Goal: Complete application form: Complete application form

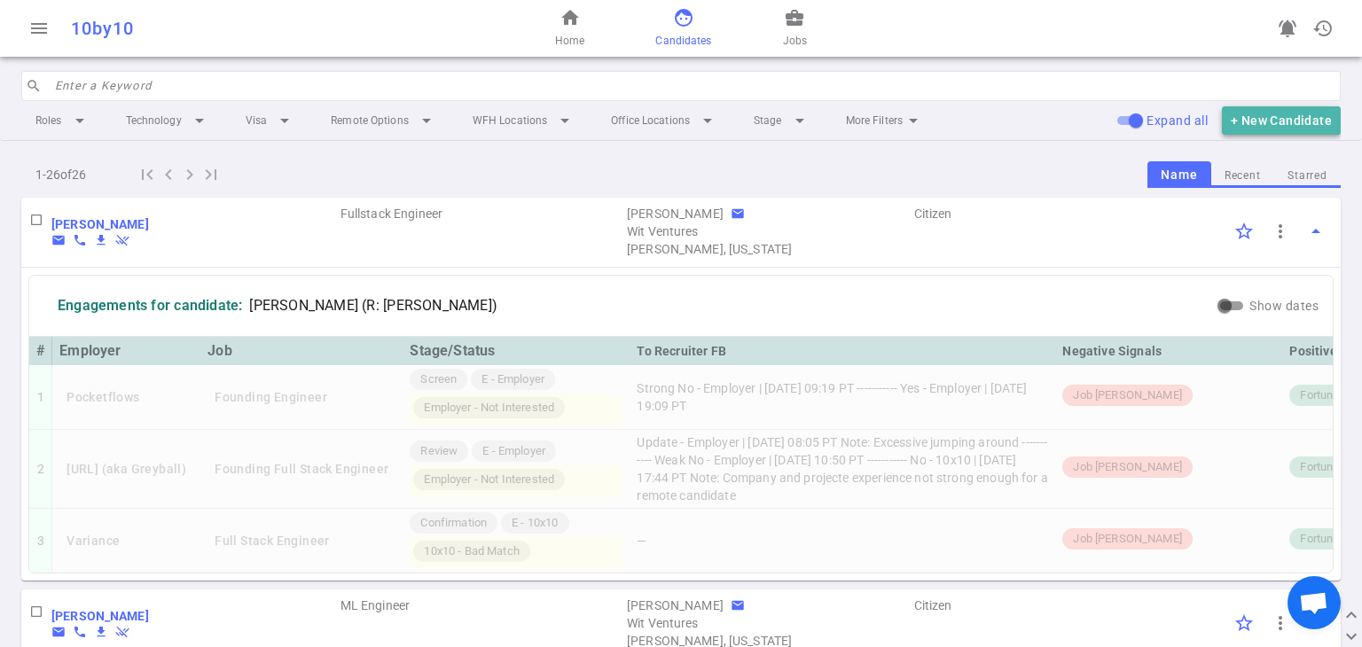
click at [1298, 118] on button "+ New Candidate" at bounding box center [1281, 120] width 119 height 29
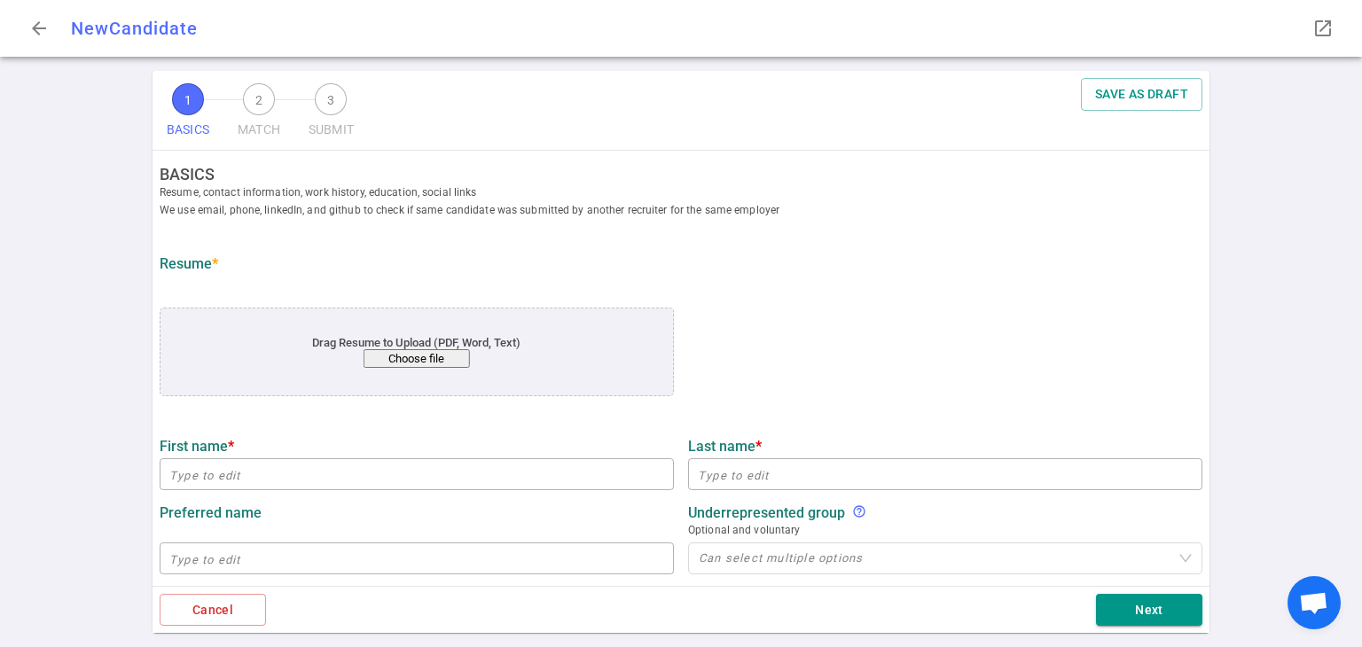
click at [428, 356] on button "Choose file" at bounding box center [417, 358] width 106 height 19
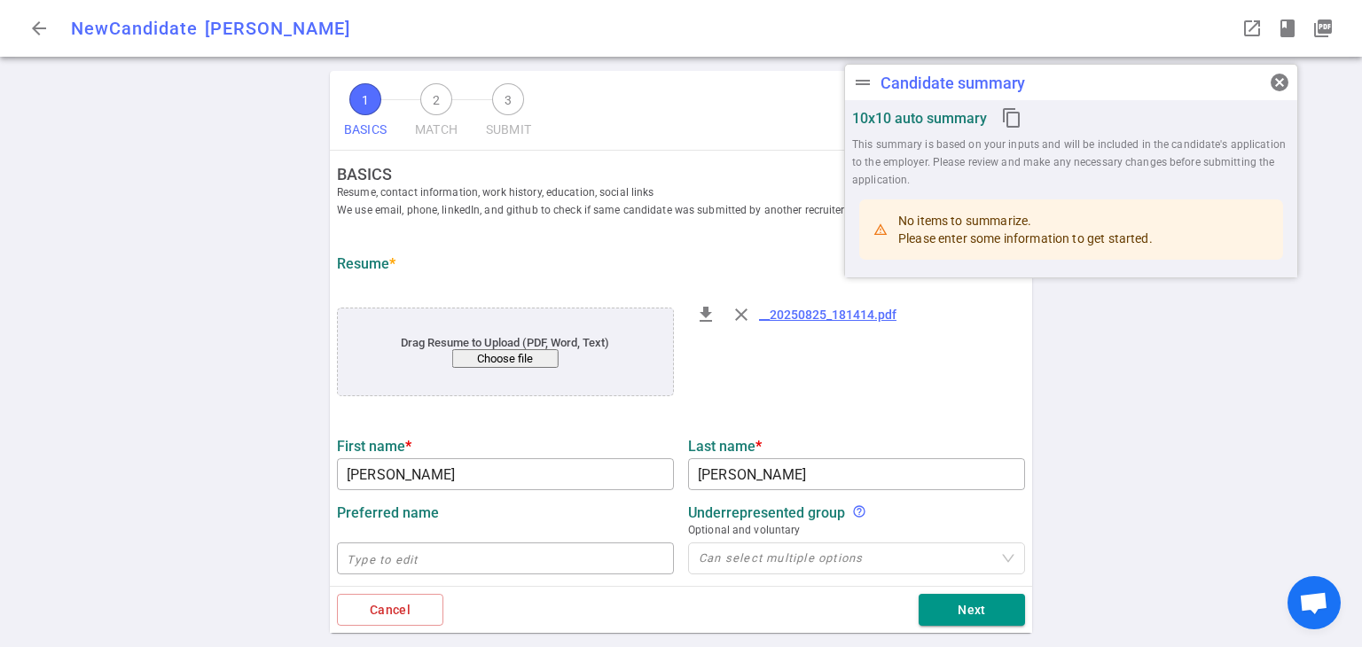
type input "[PERSON_NAME]"
type input "[EMAIL_ADDRESS][PERSON_NAME][DOMAIN_NAME]"
type input "[PHONE_NUMBER]"
type input "Zeroeyes"
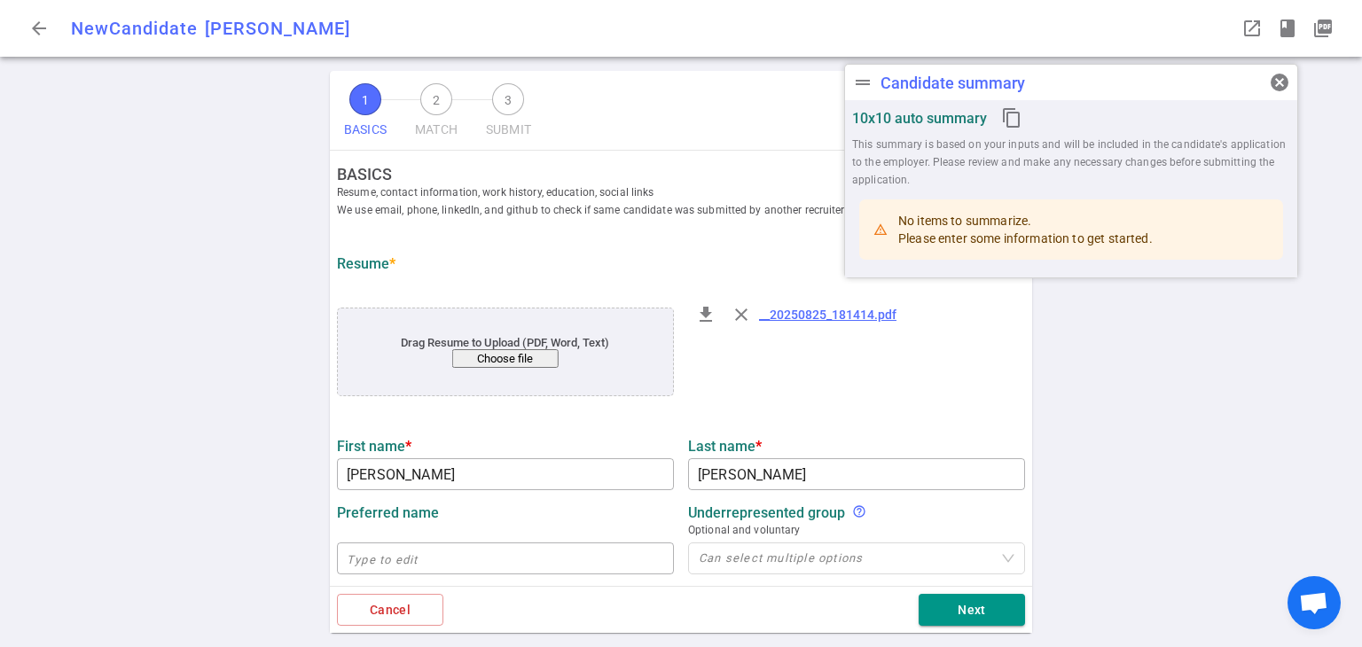
type textarea "Senior Machine Learning Data Engineer"
type input "5.3"
type input "[PERSON_NAME][GEOGRAPHIC_DATA]"
type input "Data Science"
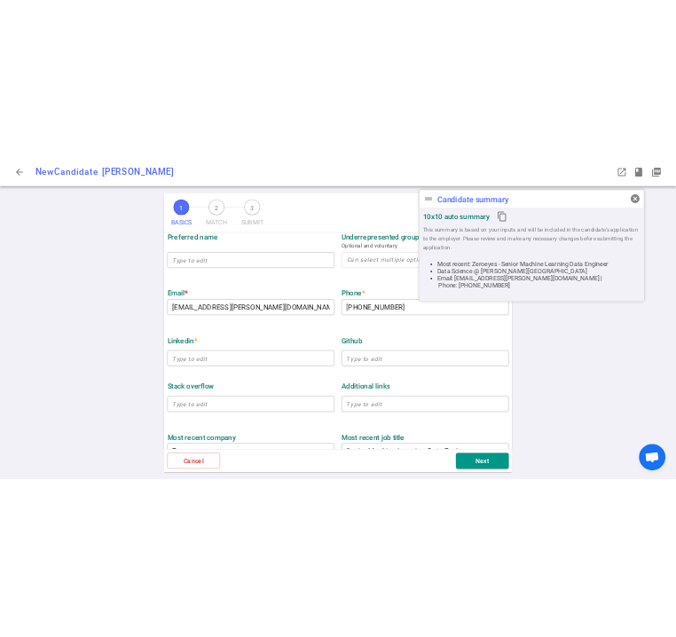
scroll to position [354, 0]
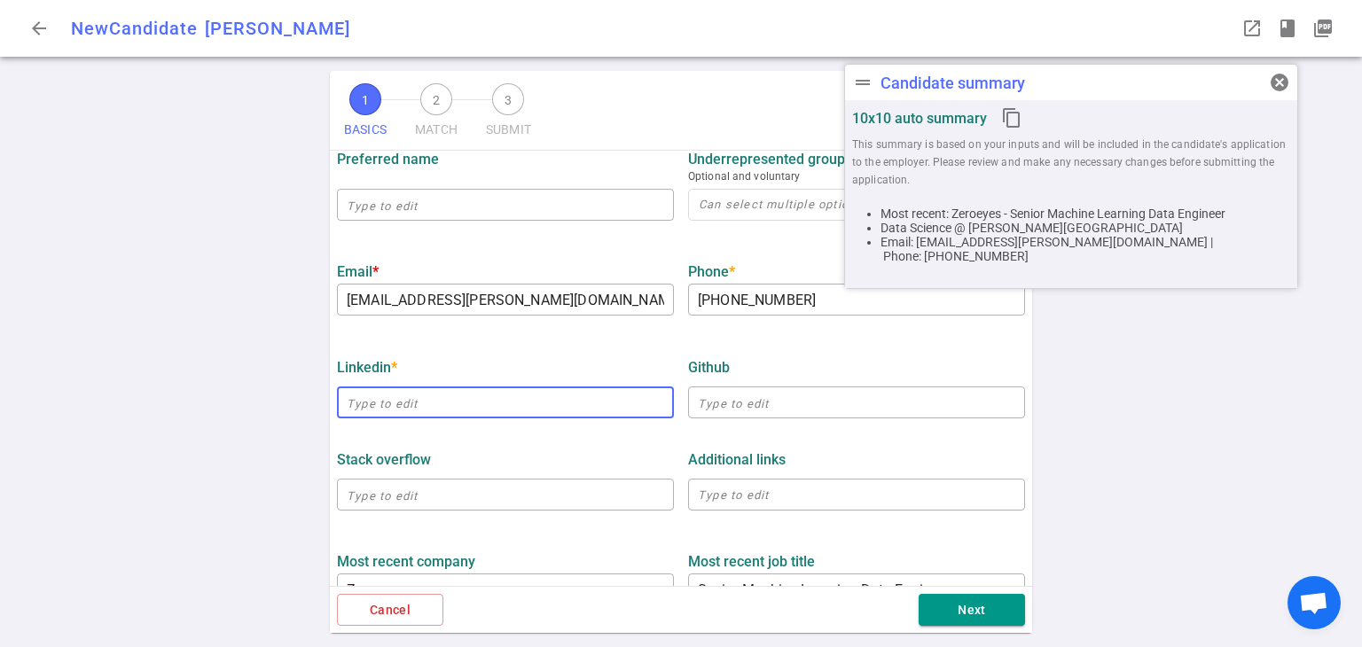
click at [450, 413] on input "text" at bounding box center [505, 402] width 337 height 28
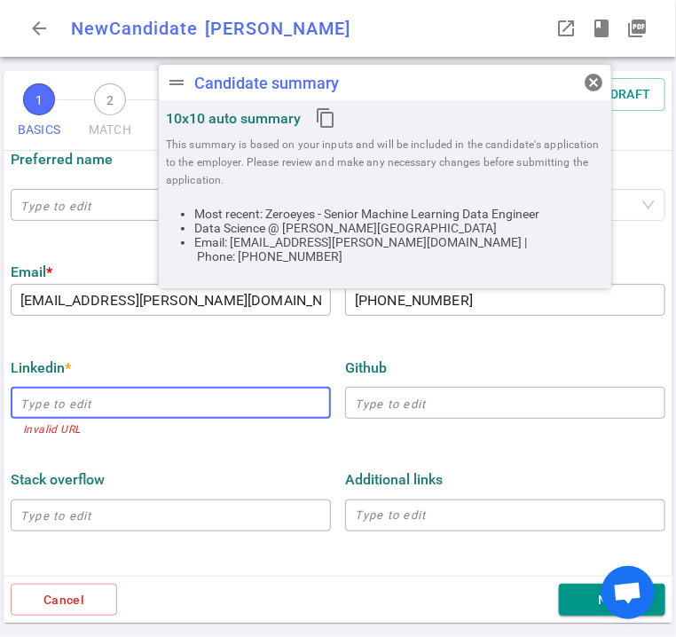
paste input "[URL][DOMAIN_NAME][PERSON_NAME]"
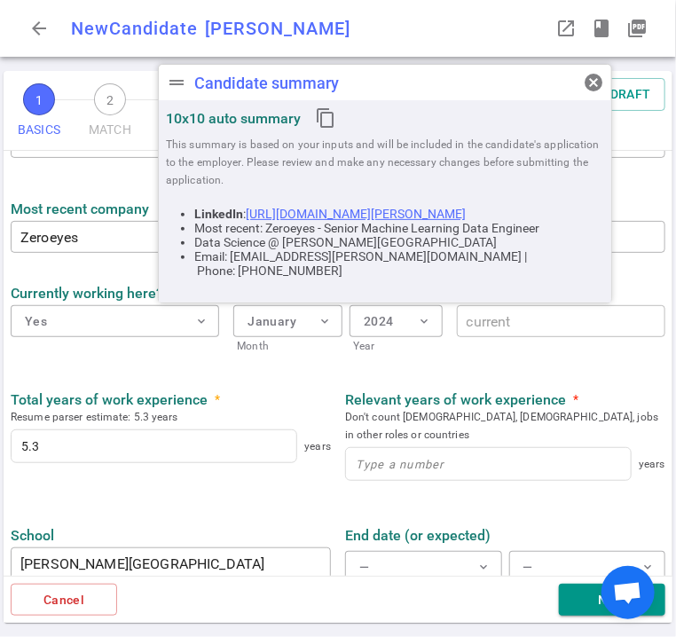
scroll to position [708, 0]
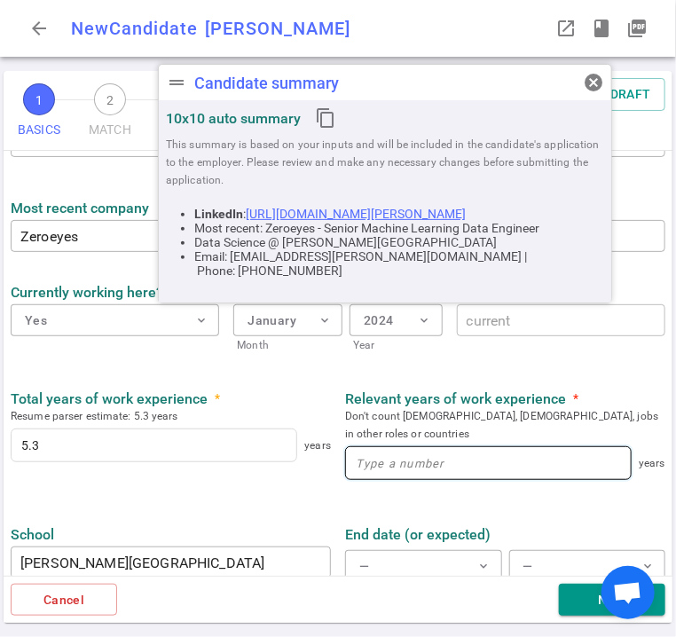
click at [392, 447] on input at bounding box center [488, 463] width 285 height 32
type input "[URL][DOMAIN_NAME][PERSON_NAME]"
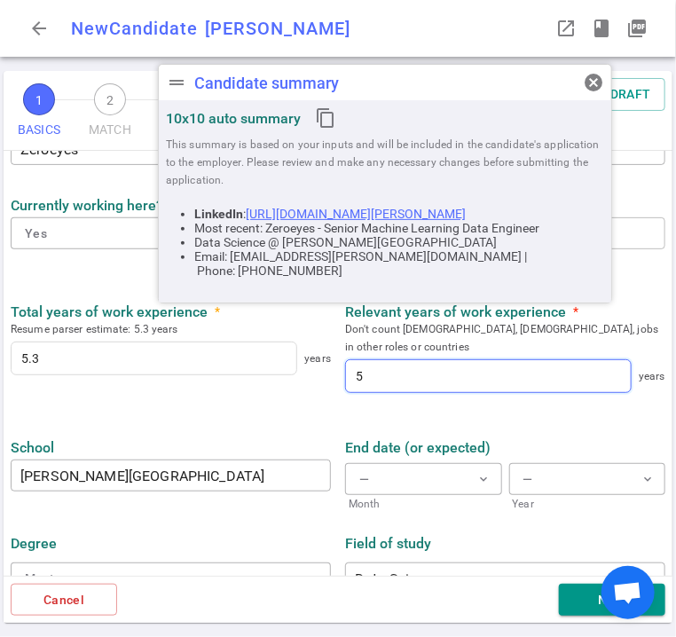
scroll to position [807, 0]
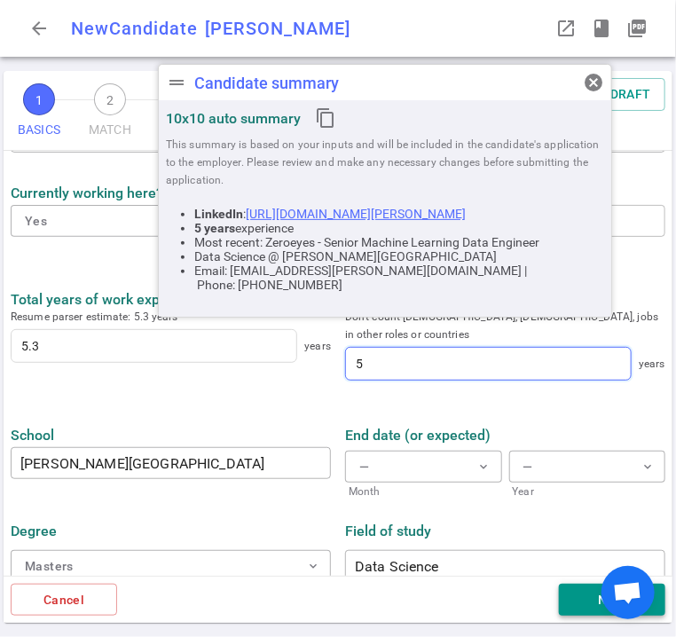
type input "5"
click at [590, 612] on button "Next" at bounding box center [612, 599] width 106 height 33
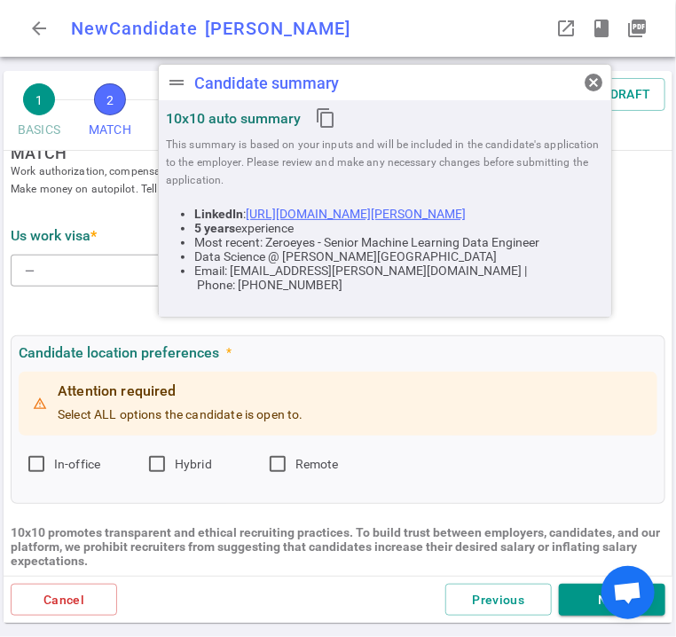
scroll to position [0, 0]
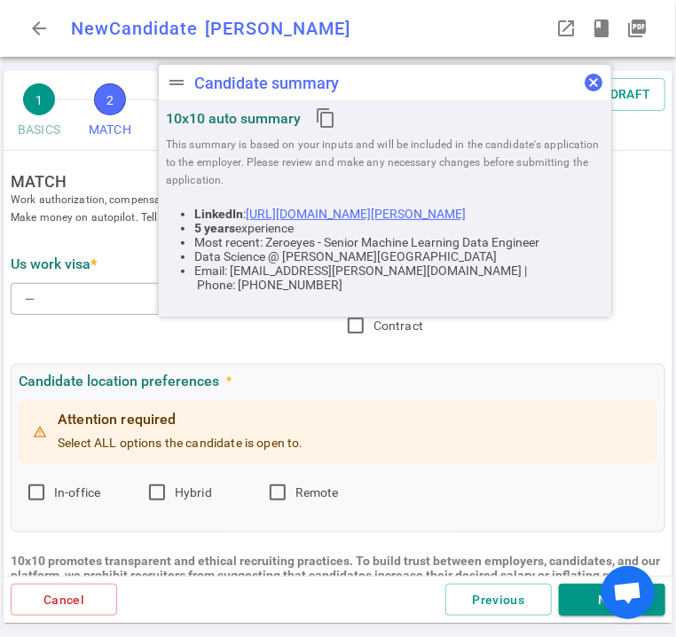
click at [589, 82] on span "cancel" at bounding box center [593, 82] width 21 height 21
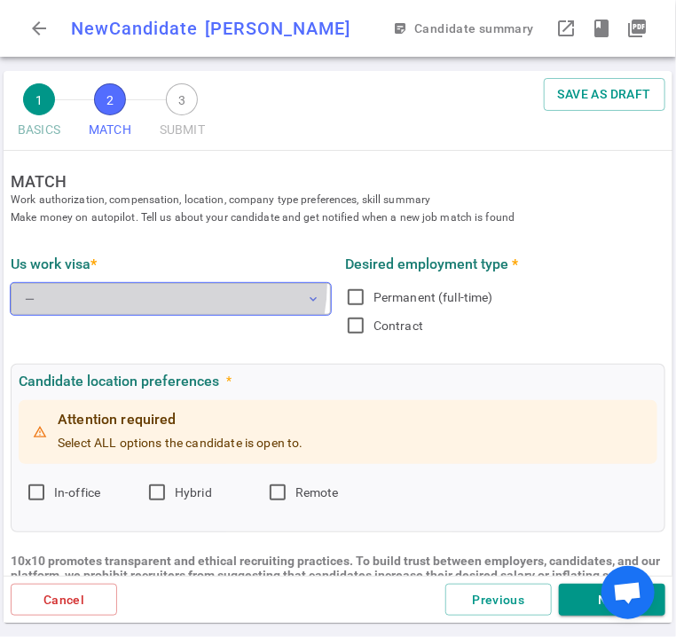
click at [155, 284] on button "— expand_more" at bounding box center [171, 299] width 320 height 32
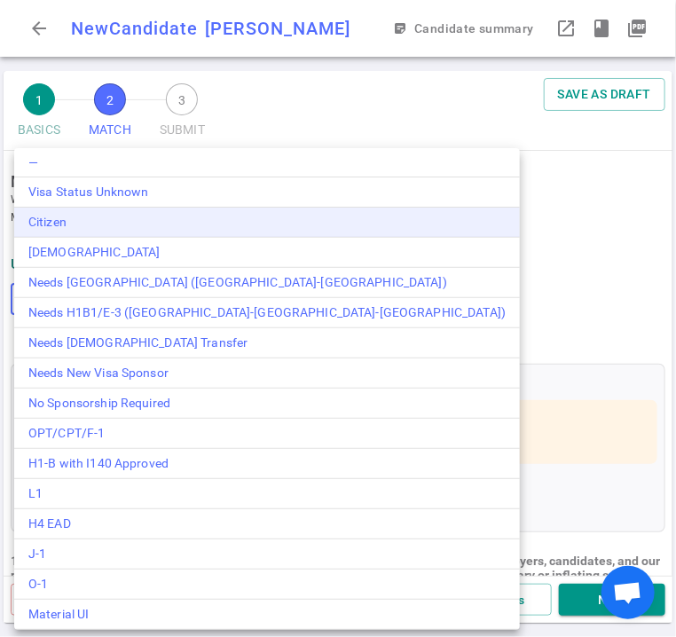
click at [99, 231] on div "Citizen" at bounding box center [266, 222] width 477 height 19
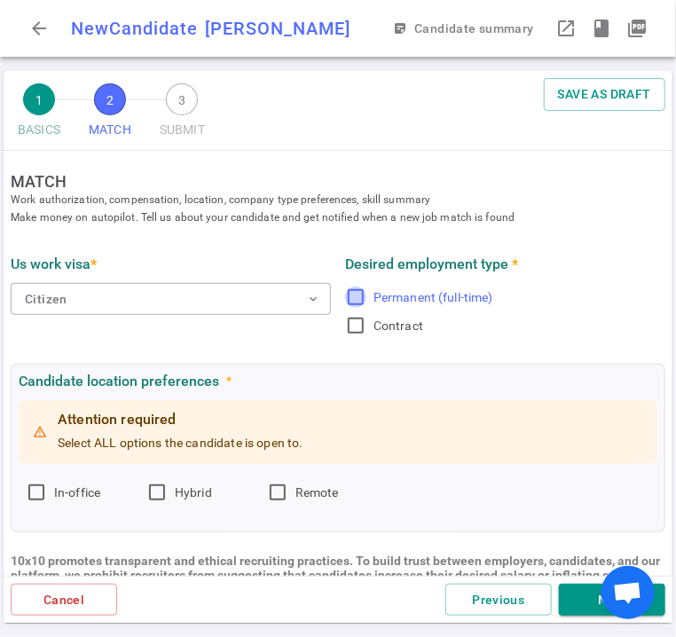
click at [355, 293] on input "Permanent (full-time)" at bounding box center [355, 296] width 21 height 21
checkbox input "true"
click at [270, 494] on input "Remote" at bounding box center [277, 491] width 21 height 21
checkbox input "true"
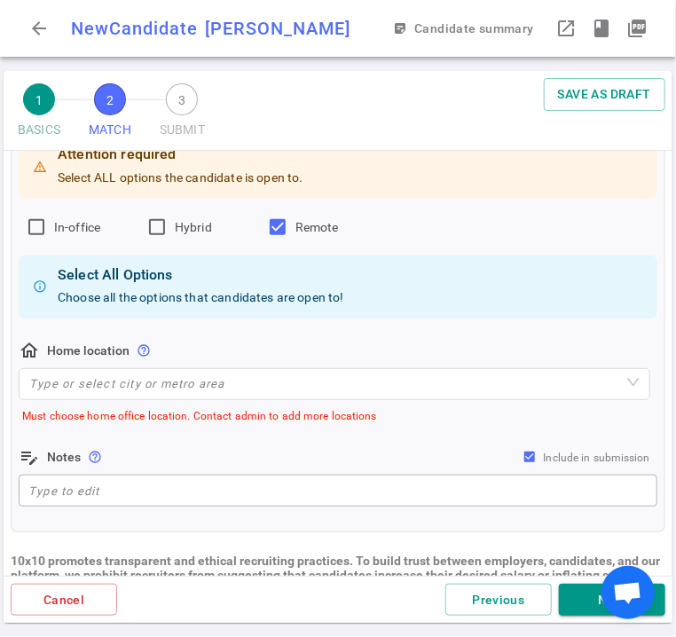
scroll to position [266, 0]
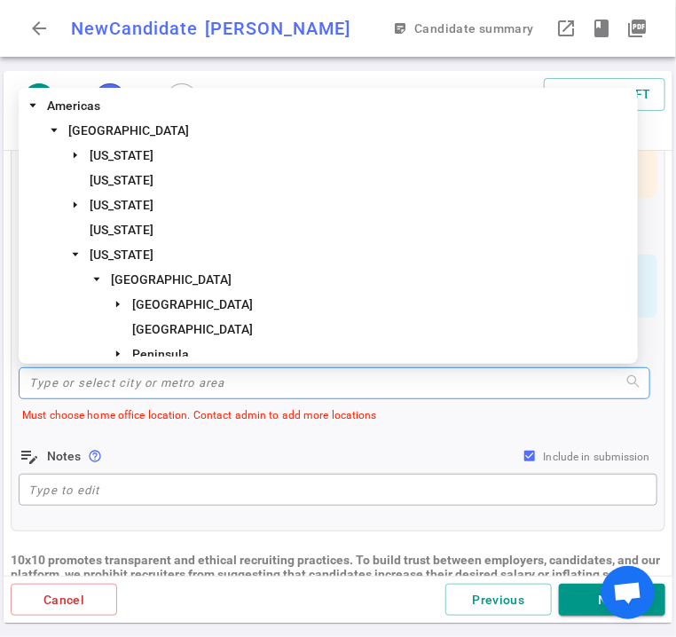
click at [97, 390] on input "search" at bounding box center [334, 383] width 610 height 30
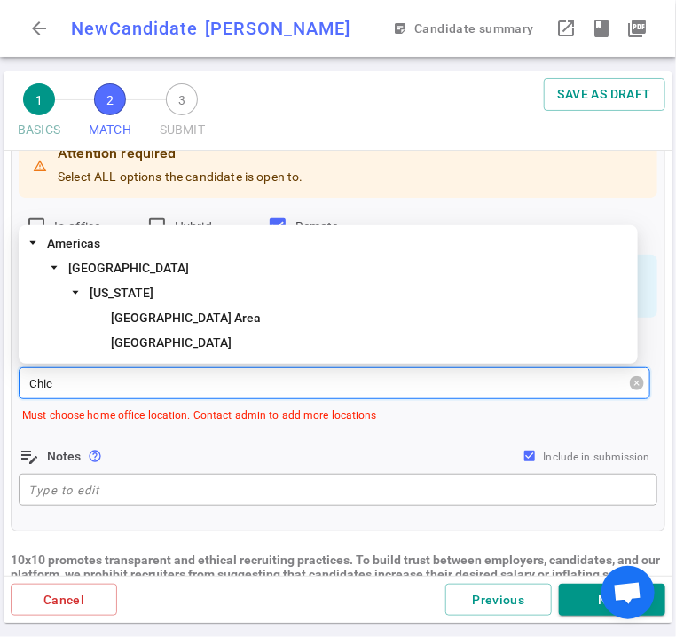
type input "Chica"
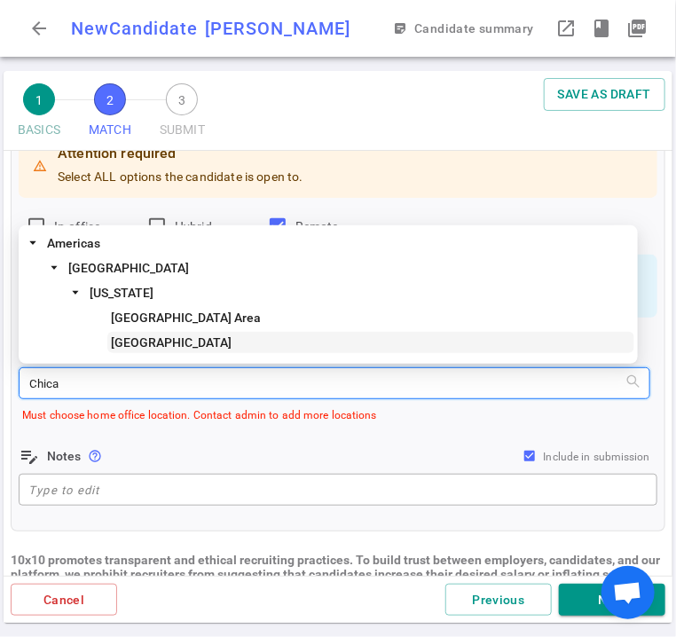
click at [136, 345] on span "[GEOGRAPHIC_DATA]" at bounding box center [171, 342] width 121 height 14
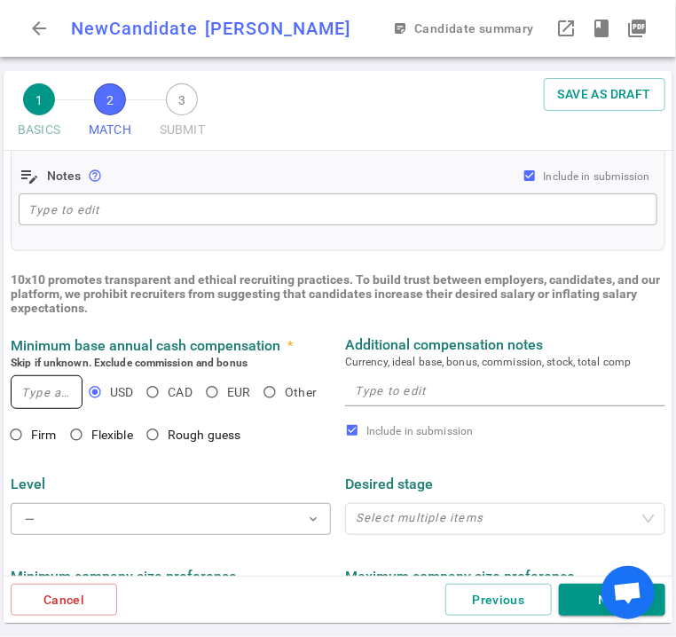
scroll to position [530, 0]
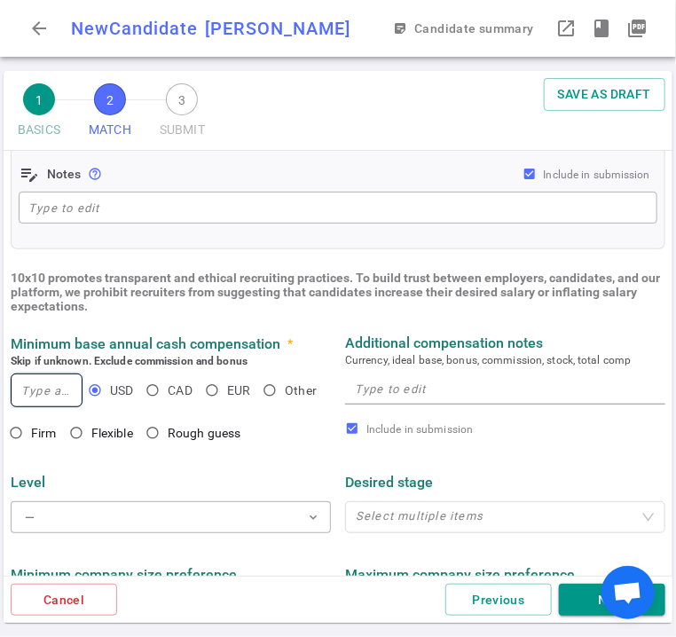
click at [46, 399] on input at bounding box center [47, 390] width 70 height 32
type input "130,000"
click at [18, 437] on input "Firm" at bounding box center [16, 433] width 30 height 30
radio input "true"
click at [365, 401] on div "x" at bounding box center [505, 388] width 320 height 32
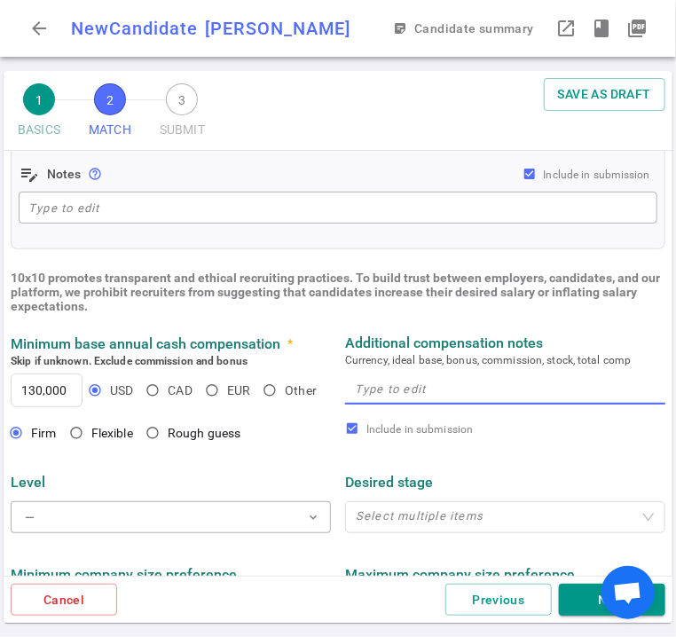
paste textarea "$130 - $140K base"
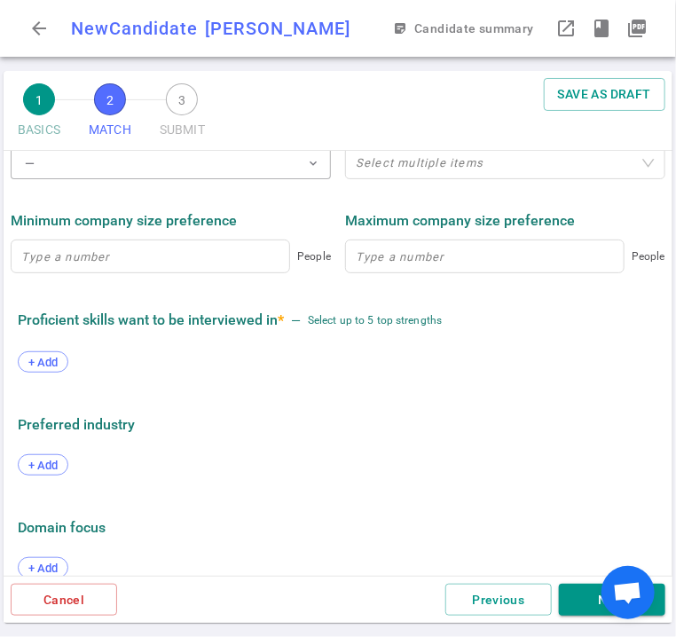
scroll to position [885, 0]
type textarea "$130 - $140K base"
click at [43, 364] on span "+ Add" at bounding box center [43, 361] width 42 height 13
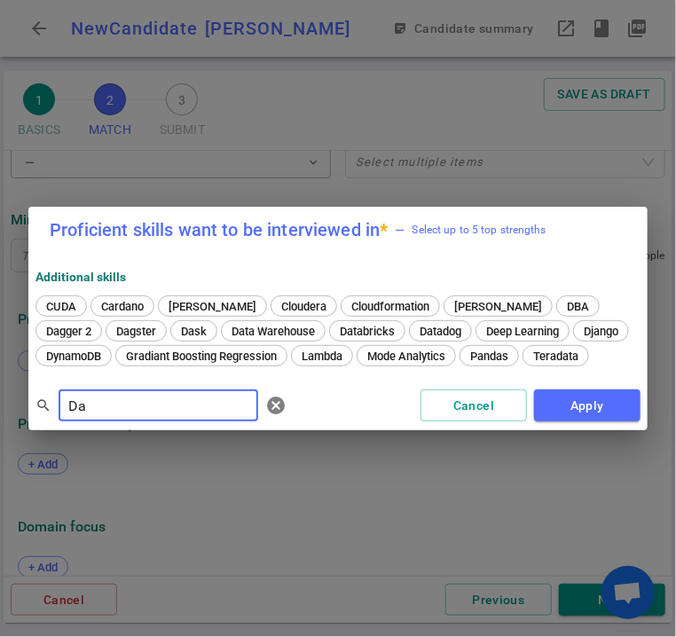
type input "D"
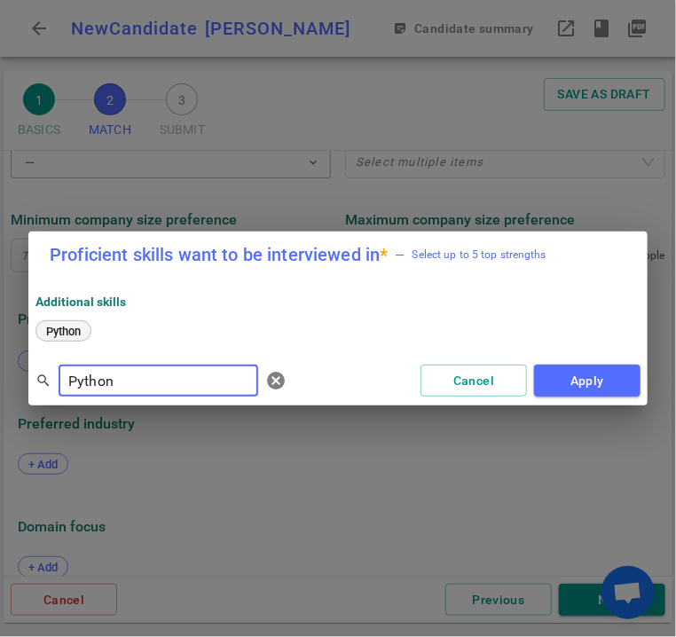
type input "Python"
click at [71, 332] on span "Python" at bounding box center [63, 331] width 47 height 13
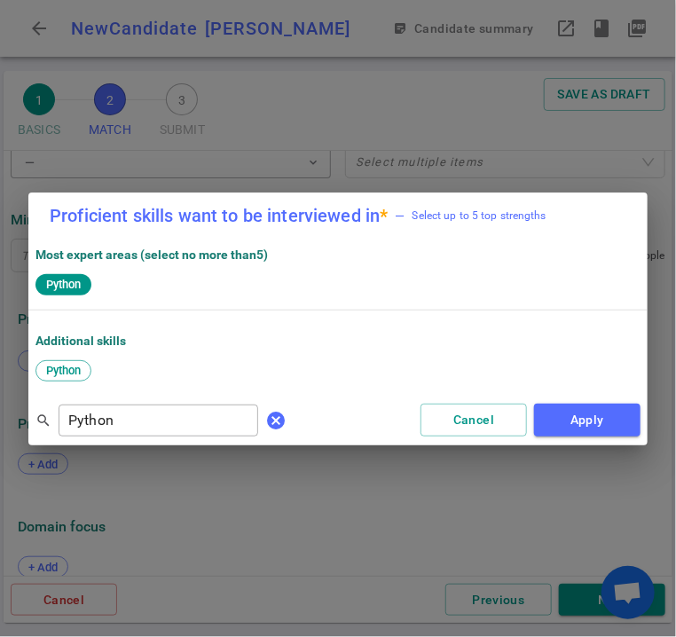
click at [265, 416] on span "cancel" at bounding box center [275, 420] width 21 height 21
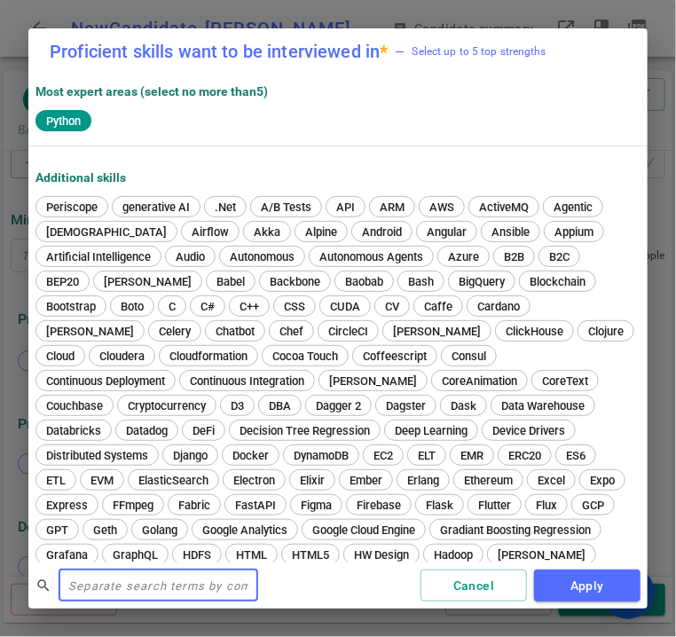
click at [163, 579] on input "text" at bounding box center [158, 585] width 199 height 28
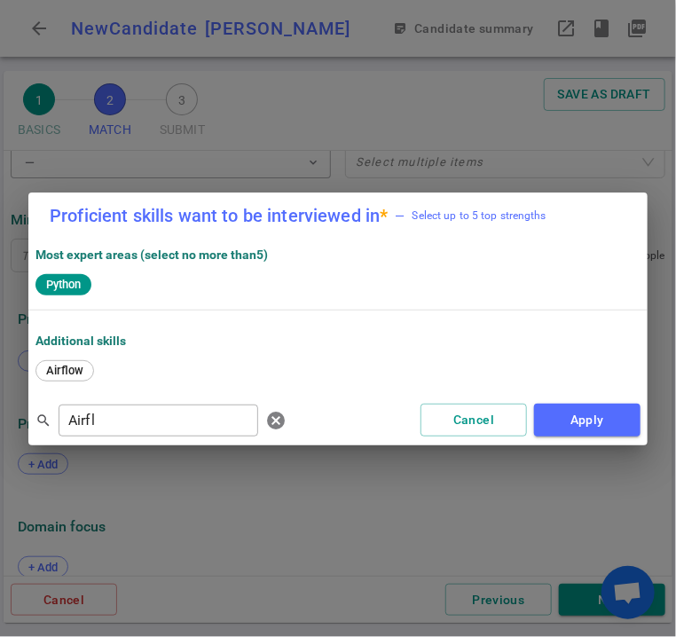
click at [64, 382] on div "Airflow" at bounding box center [337, 372] width 605 height 25
click at [64, 373] on span "Airflow" at bounding box center [65, 370] width 50 height 13
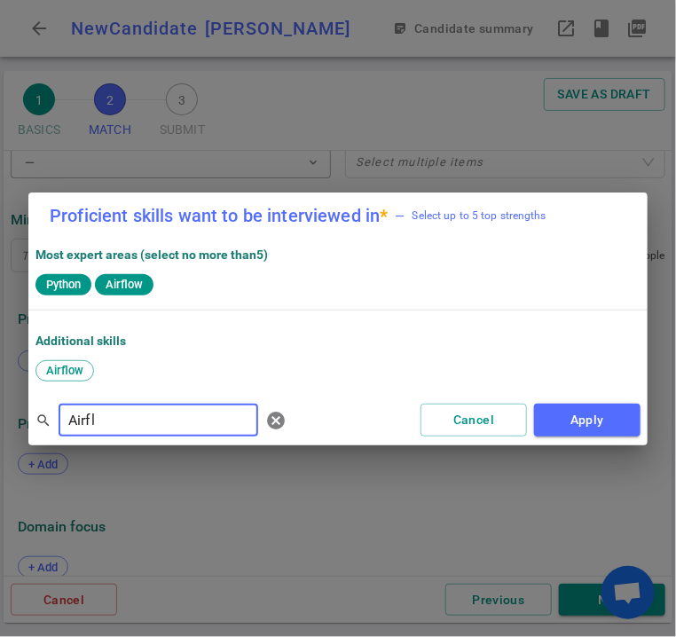
drag, startPoint x: 128, startPoint y: 415, endPoint x: 67, endPoint y: 423, distance: 60.8
click at [67, 423] on input "Airfl" at bounding box center [158, 420] width 199 height 28
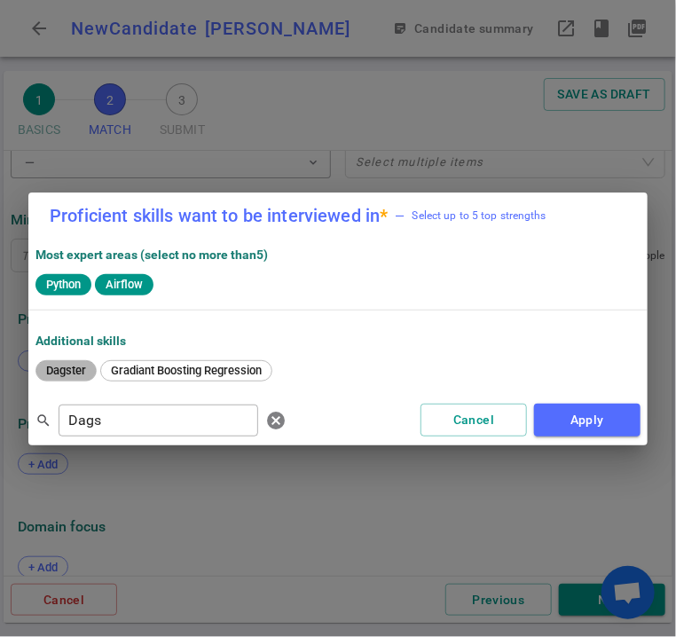
click at [76, 370] on span "Dagster" at bounding box center [66, 370] width 52 height 13
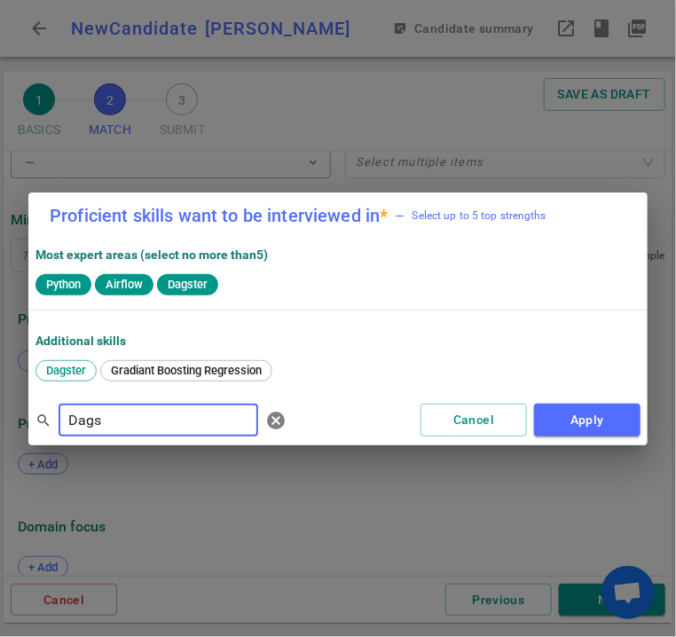
drag, startPoint x: 117, startPoint y: 409, endPoint x: 59, endPoint y: 421, distance: 59.8
click at [59, 421] on input "Dags" at bounding box center [158, 420] width 199 height 28
type input "Snowflake"
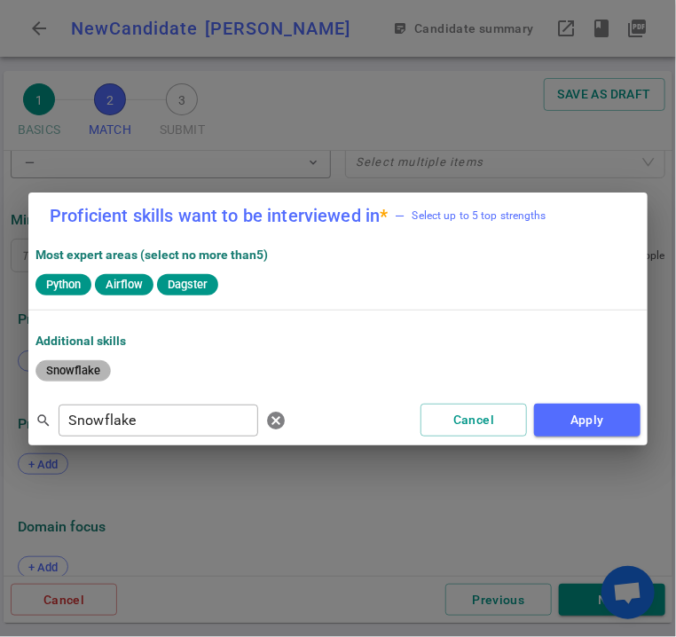
click at [89, 366] on span "Snowflake" at bounding box center [73, 370] width 66 height 13
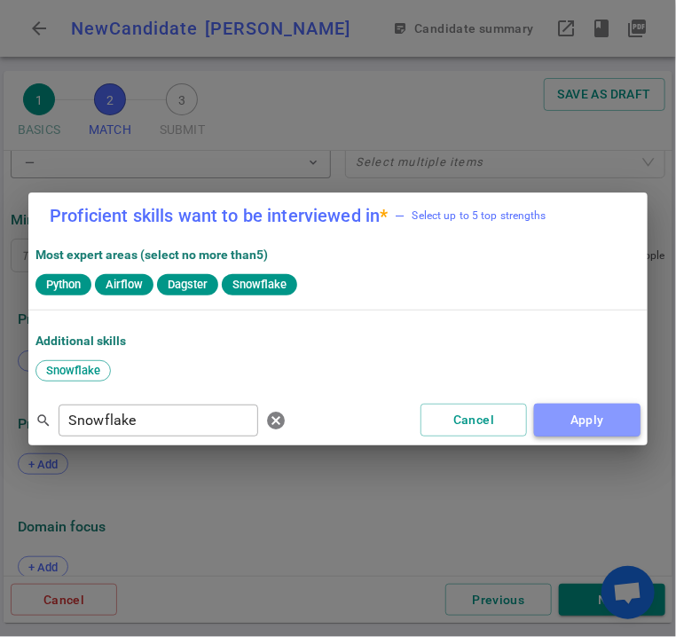
click at [595, 426] on button "Apply" at bounding box center [587, 419] width 106 height 33
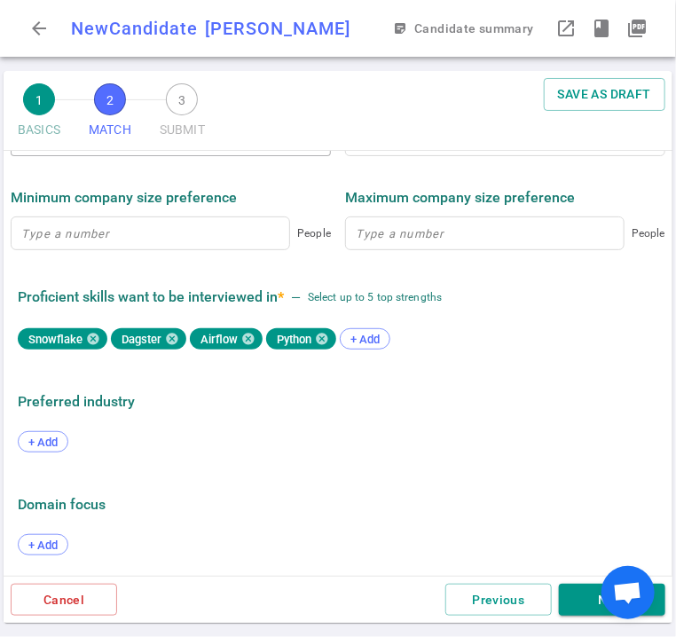
scroll to position [909, 0]
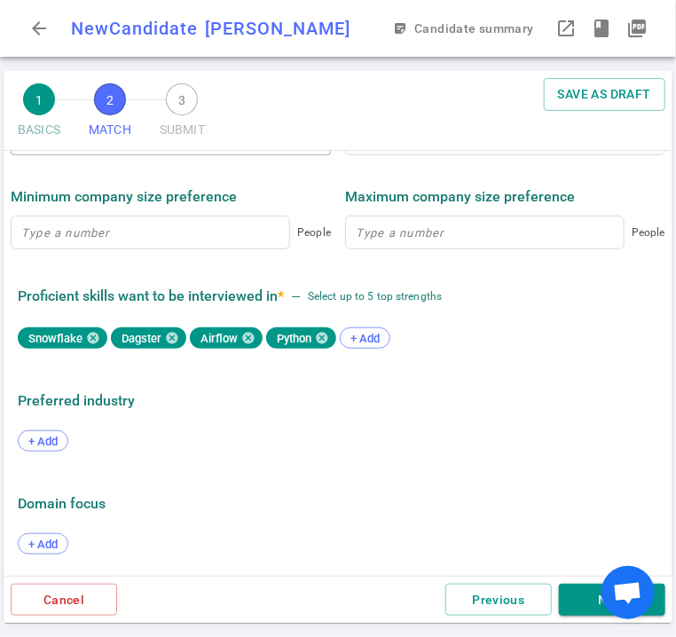
click at [584, 615] on div "Cancel Previous Next" at bounding box center [338, 599] width 669 height 48
click at [584, 605] on button "Next" at bounding box center [612, 599] width 106 height 33
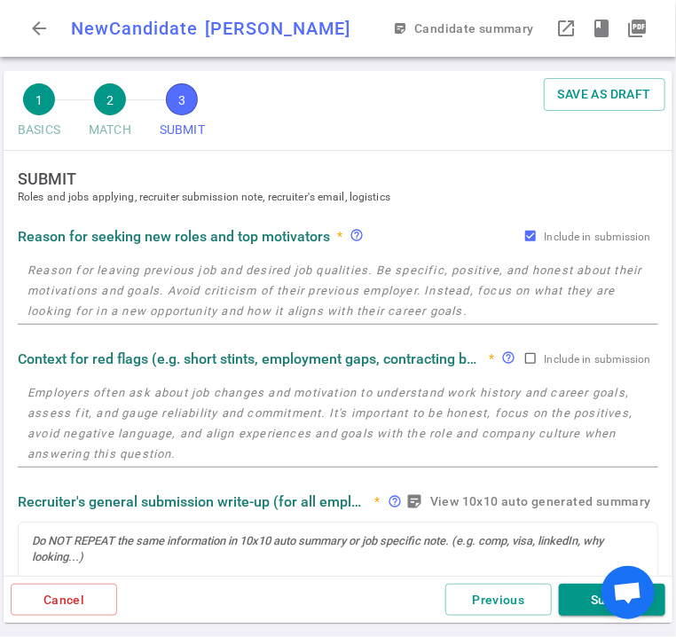
scroll to position [0, 0]
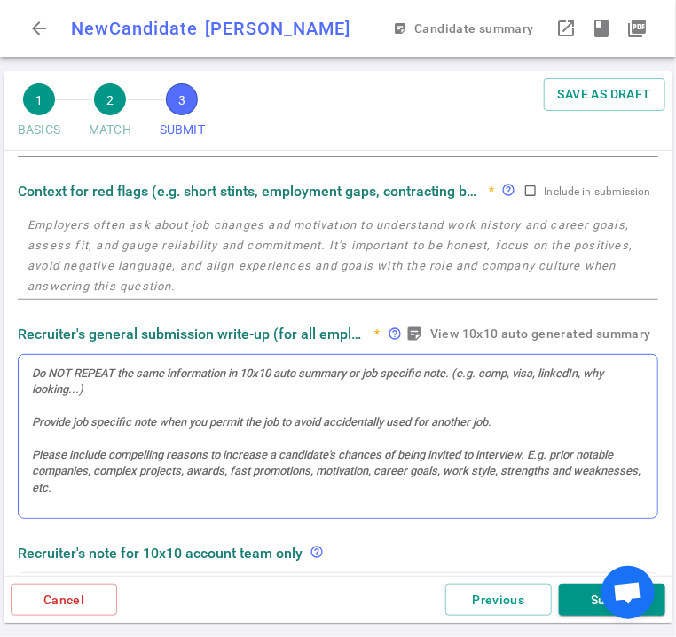
click at [109, 373] on div at bounding box center [338, 373] width 612 height 16
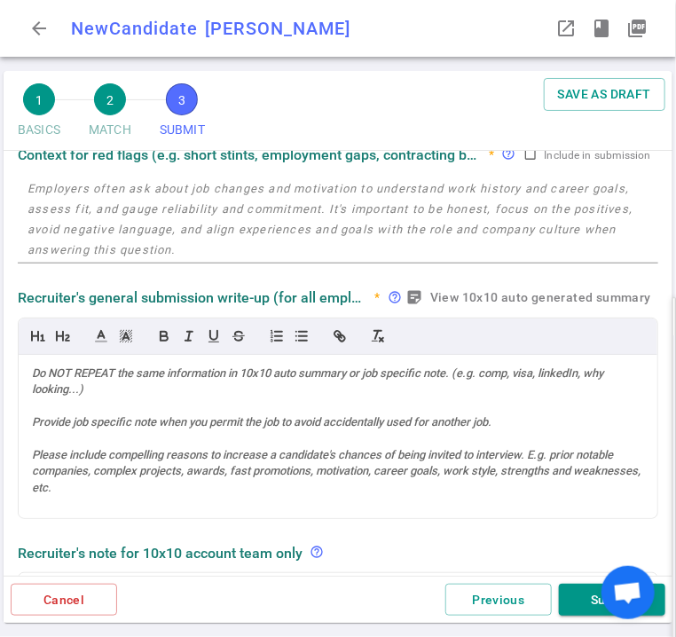
scroll to position [170, 0]
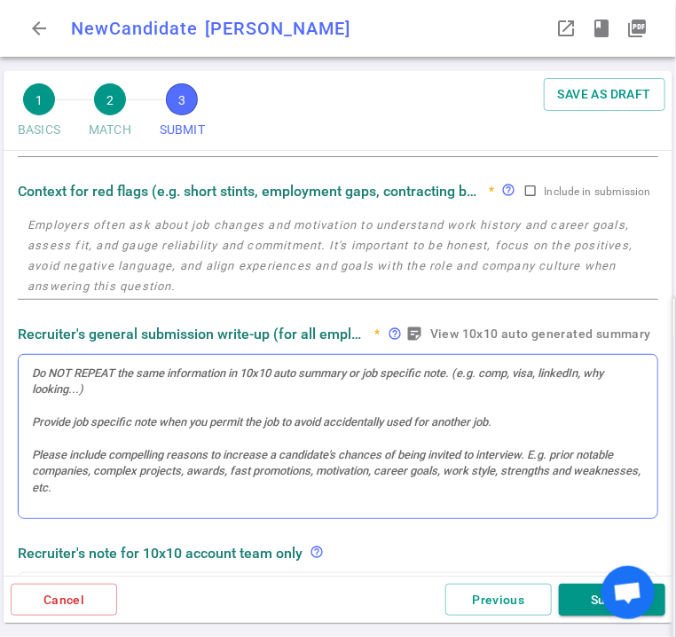
click at [109, 370] on div at bounding box center [338, 373] width 612 height 16
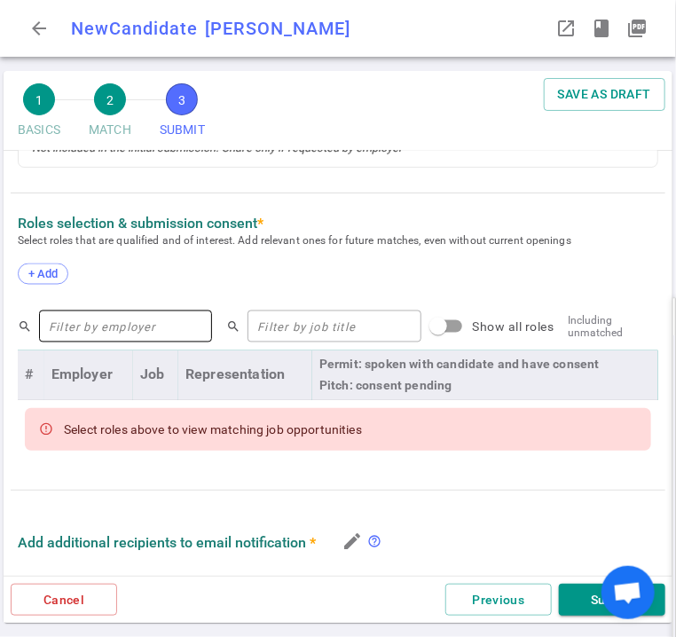
scroll to position [738, 0]
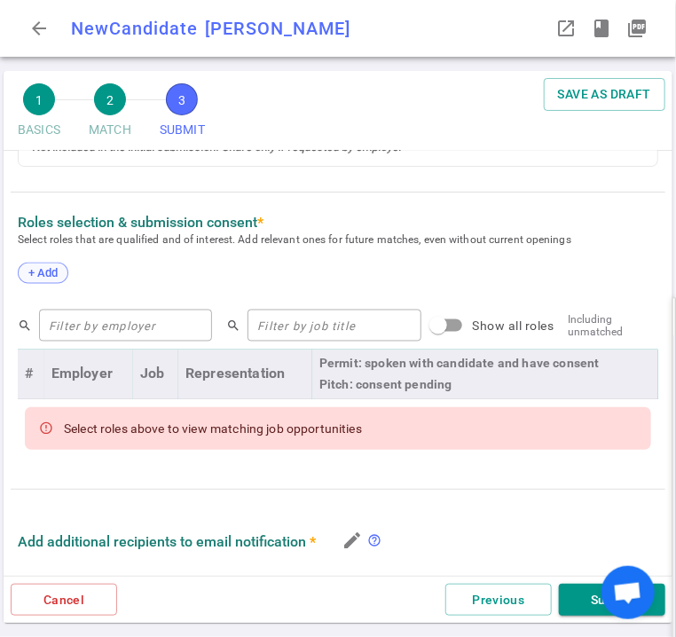
click at [43, 280] on span "+ Add" at bounding box center [43, 273] width 42 height 13
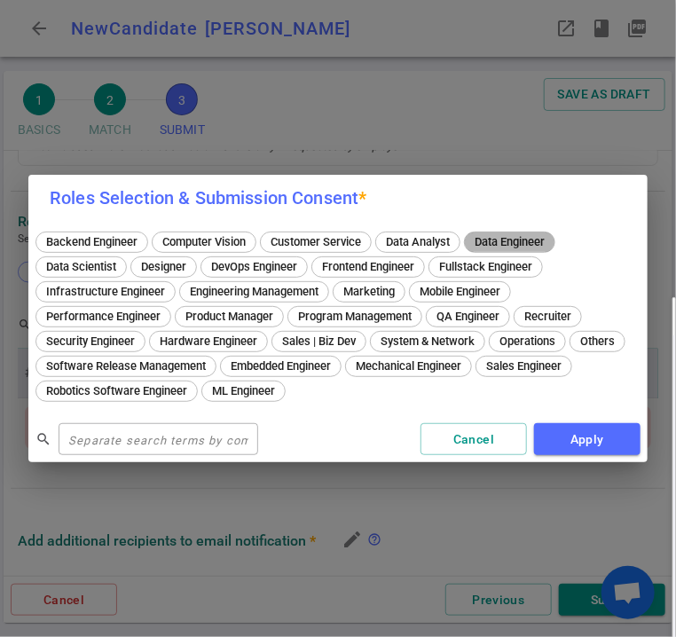
click at [513, 244] on span "Data Engineer" at bounding box center [509, 241] width 82 height 13
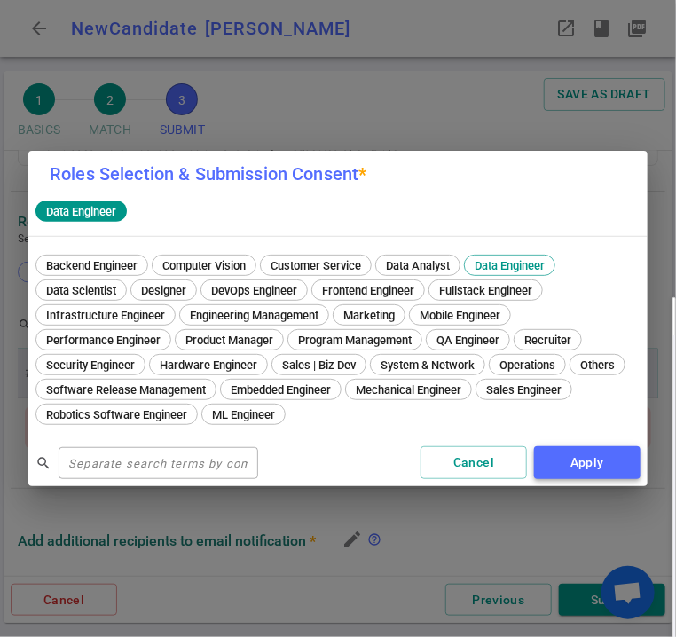
click at [586, 456] on button "Apply" at bounding box center [587, 462] width 106 height 33
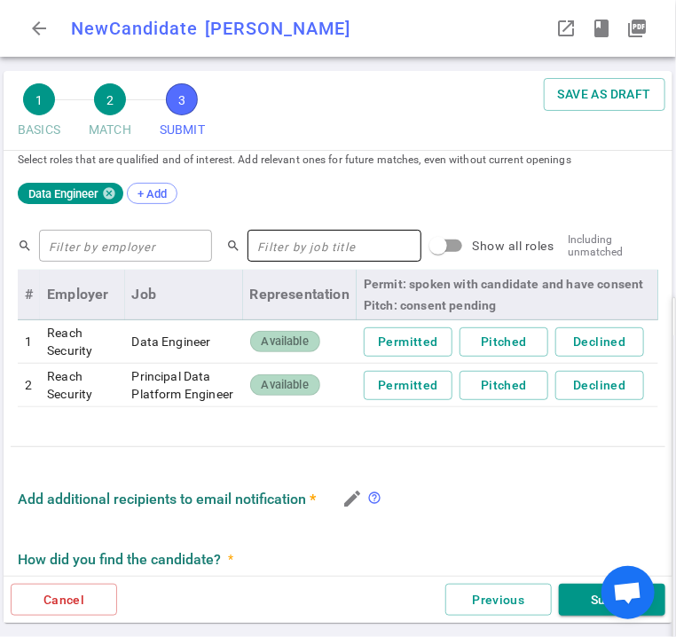
scroll to position [790, 0]
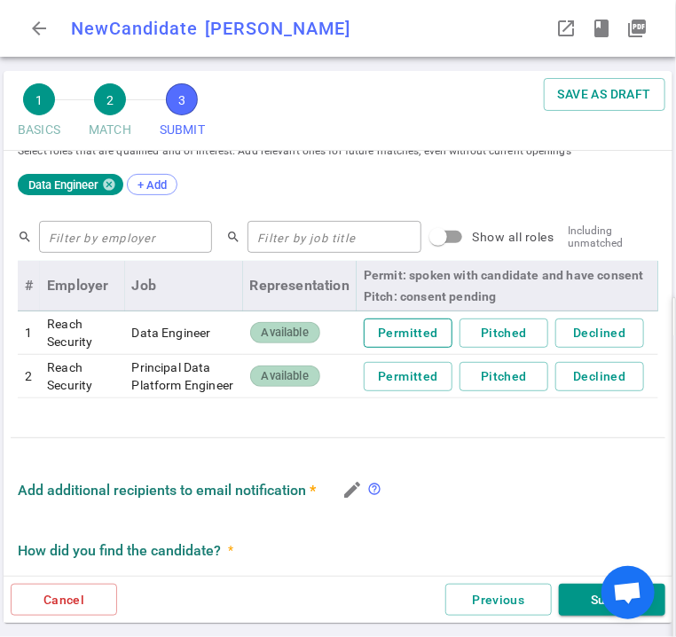
click at [397, 348] on button "Permitted" at bounding box center [408, 332] width 89 height 29
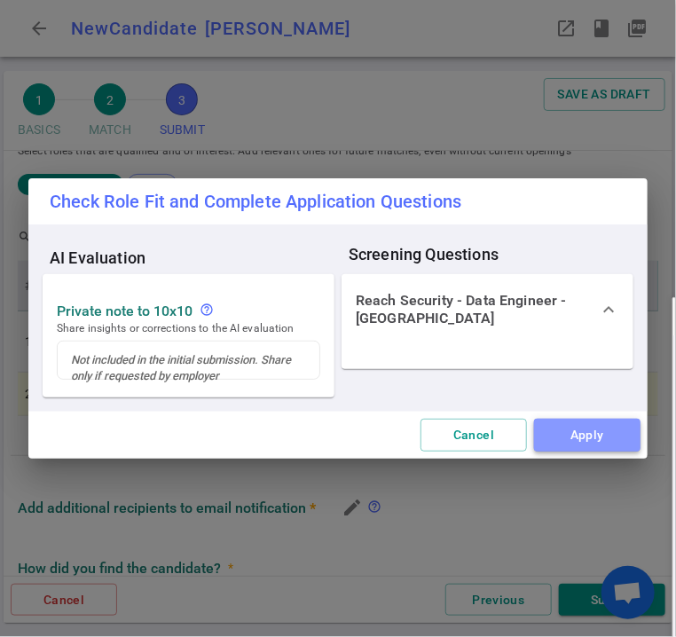
click at [614, 423] on button "Apply" at bounding box center [587, 435] width 106 height 33
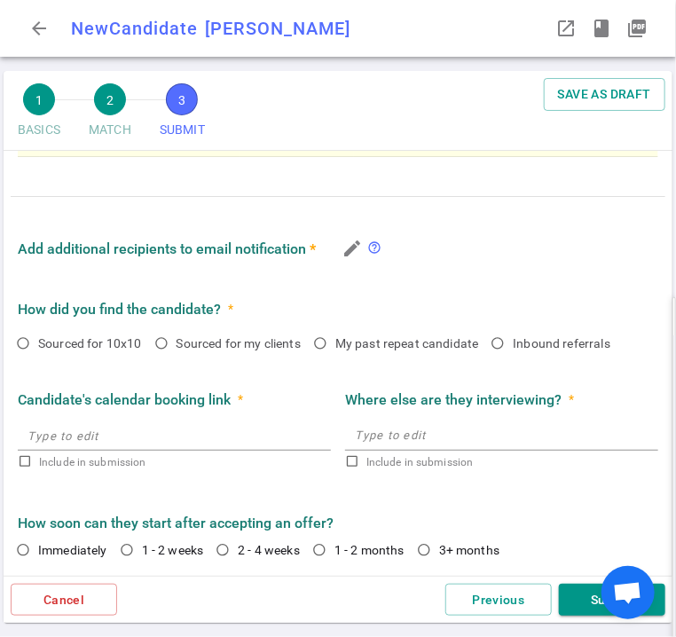
scroll to position [1056, 0]
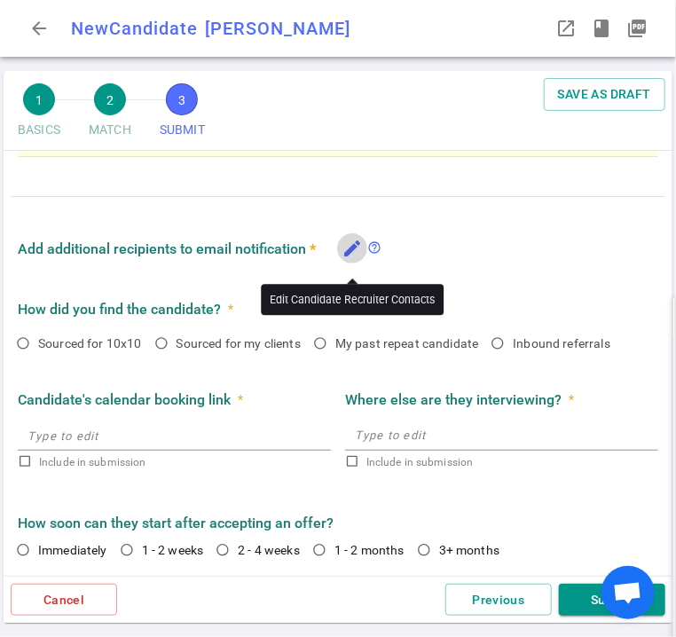
click at [352, 254] on icon "edit" at bounding box center [351, 248] width 21 height 21
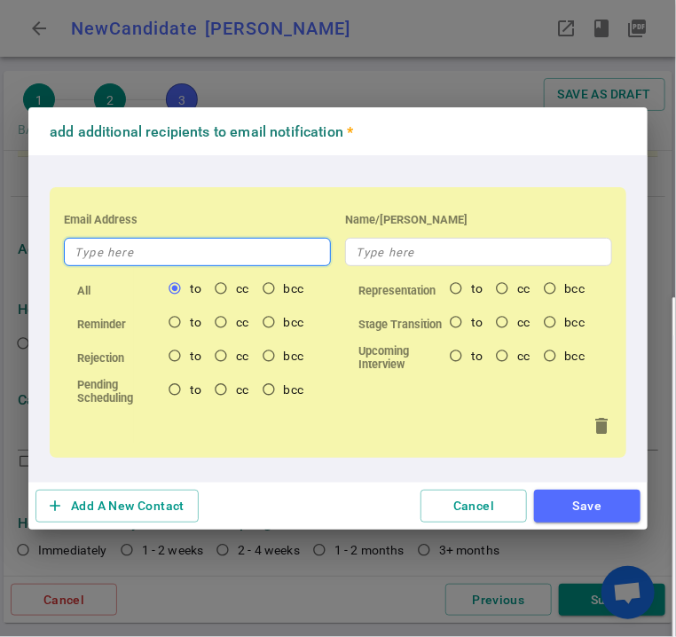
click at [135, 253] on input "text" at bounding box center [197, 252] width 267 height 28
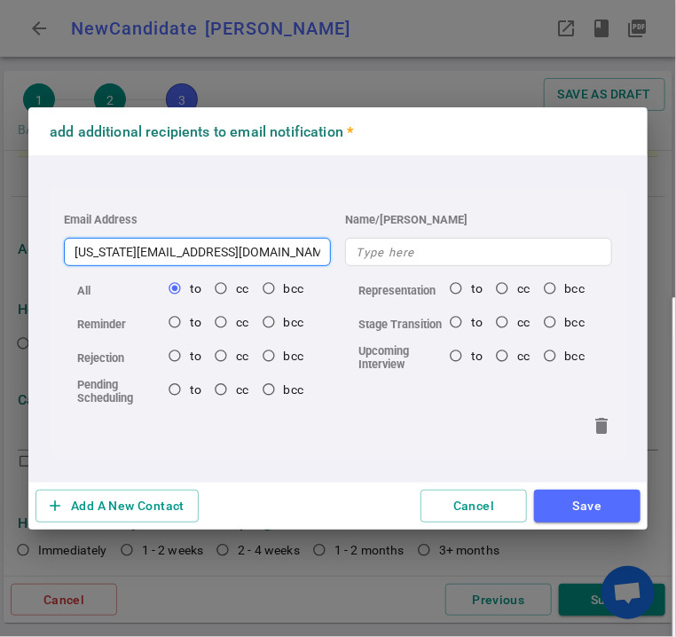
type input "[US_STATE][EMAIL_ADDRESS][DOMAIN_NAME]"
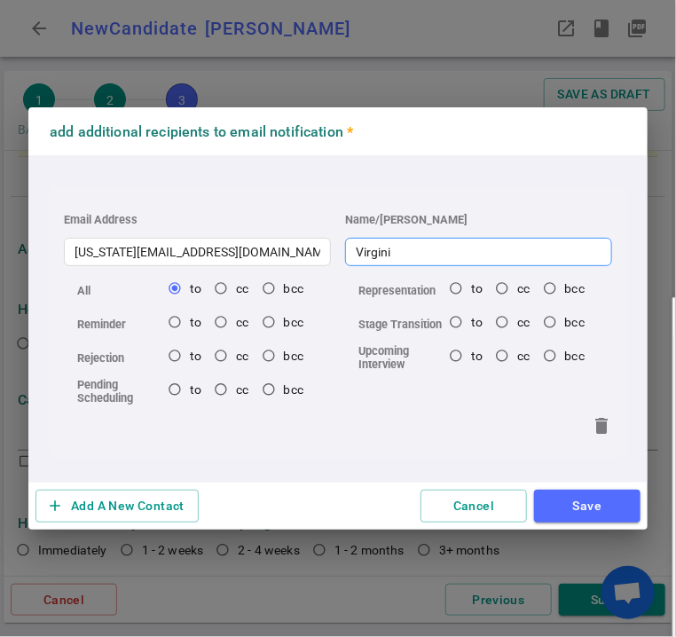
type input "[US_STATE]"
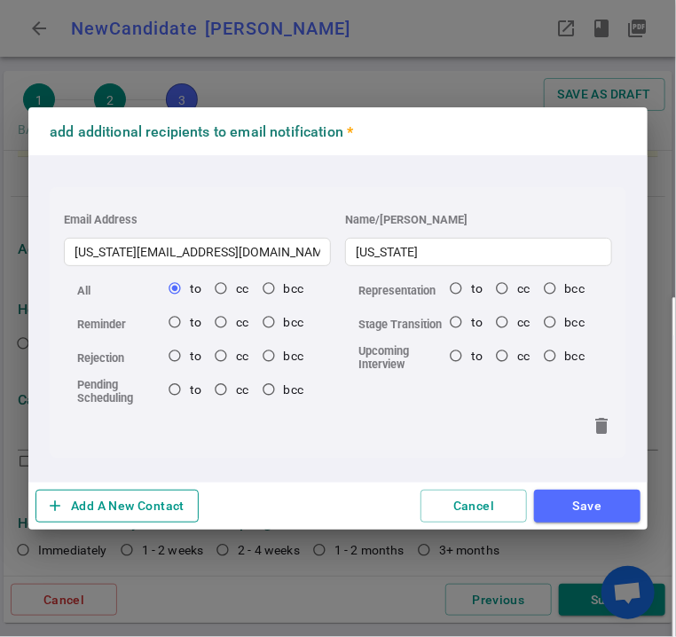
click at [135, 503] on button "add Add A New Contact" at bounding box center [116, 505] width 163 height 33
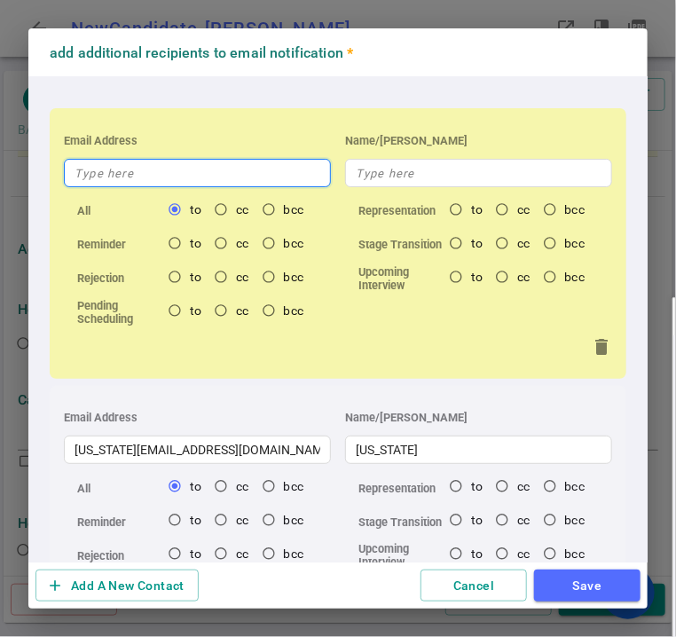
click at [170, 177] on input "text" at bounding box center [197, 173] width 267 height 28
type input "s"
radio input "true"
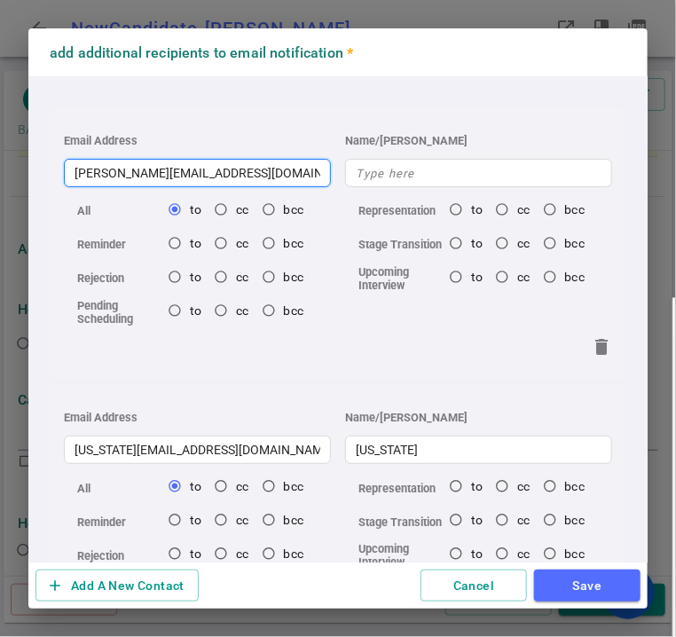
type input "[PERSON_NAME][EMAIL_ADDRESS][DOMAIN_NAME]"
radio input "true"
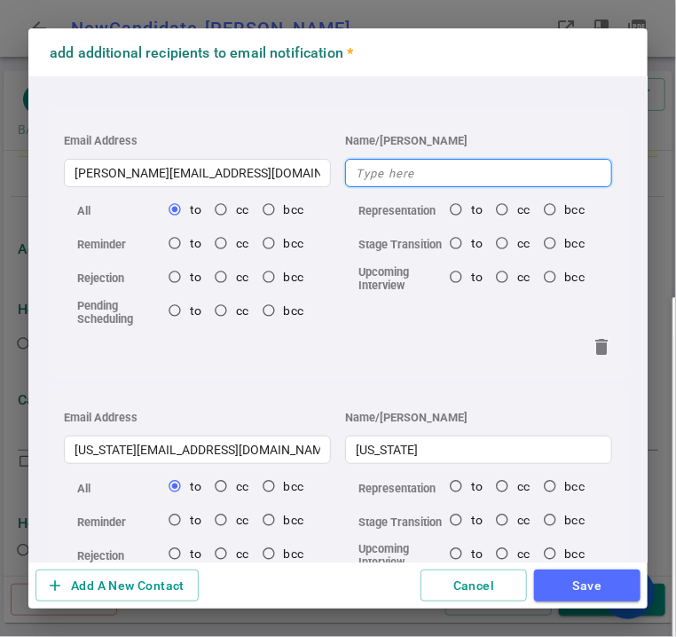
click at [441, 184] on input "text" at bounding box center [478, 173] width 267 height 28
type input "s"
radio input "true"
type input "[PERSON_NAME]"
radio input "true"
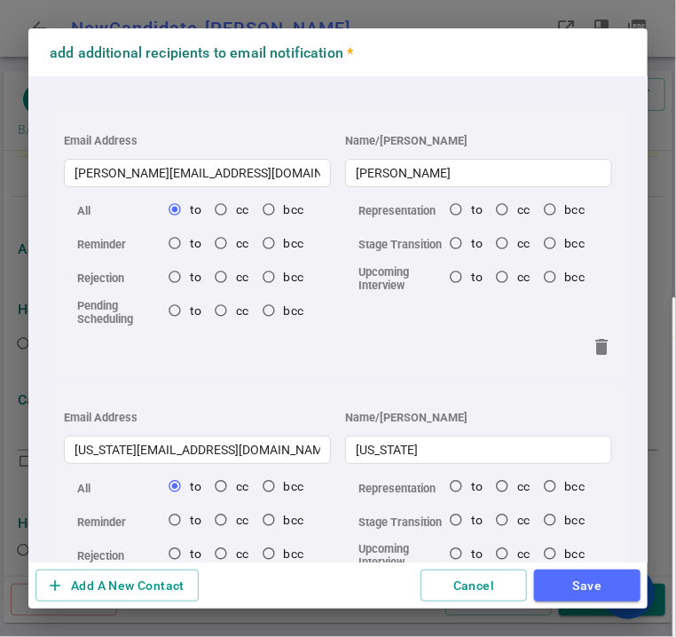
click at [529, 416] on h3 "Name/[PERSON_NAME]" at bounding box center [478, 417] width 267 height 13
click at [560, 569] on button "Save" at bounding box center [587, 585] width 106 height 33
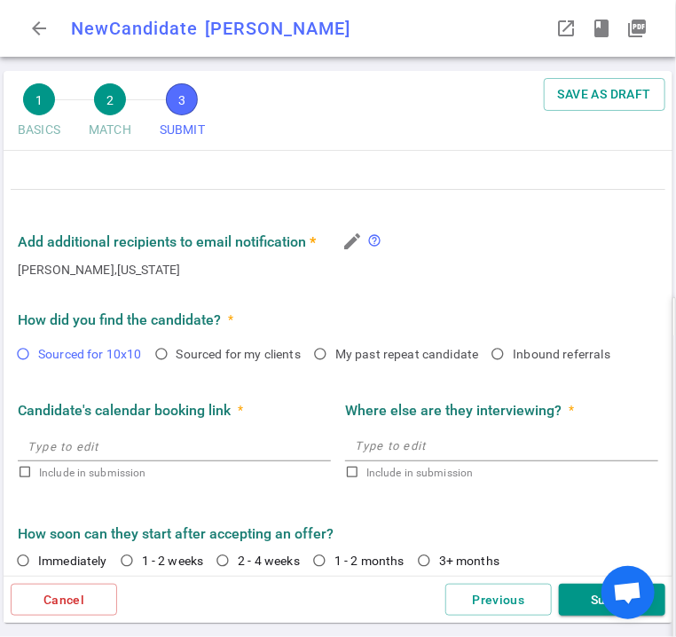
click at [22, 367] on input "Sourced for 10x10" at bounding box center [23, 354] width 30 height 30
radio input "true"
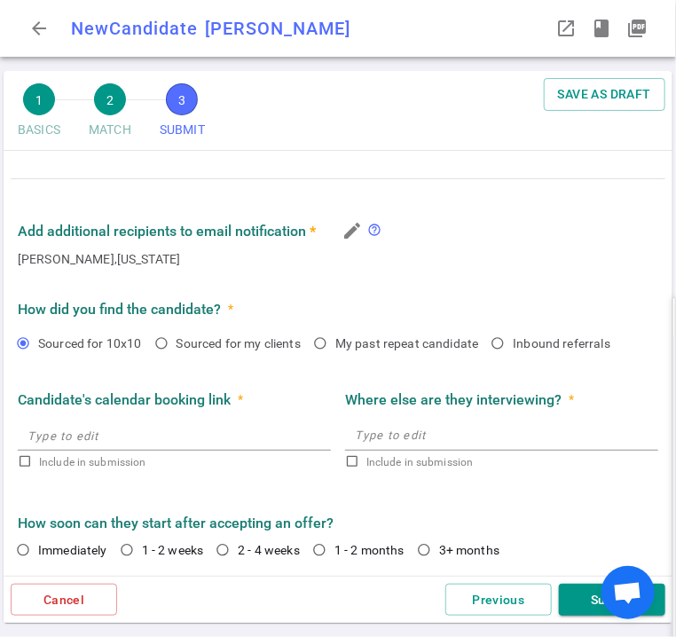
scroll to position [1082, 0]
click at [230, 544] on input "2 - 4 weeks" at bounding box center [222, 550] width 30 height 30
radio input "true"
click at [583, 595] on button "Submit" at bounding box center [612, 599] width 106 height 33
